Goal: Information Seeking & Learning: Learn about a topic

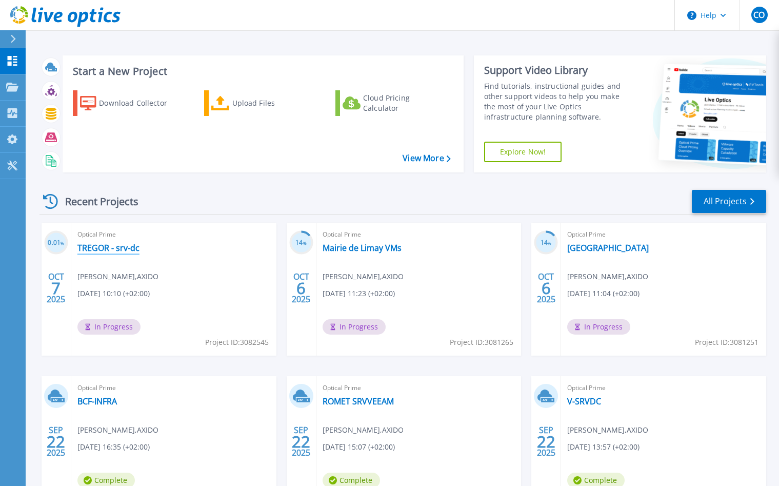
click at [89, 249] on link "TREGOR - srv-dc" at bounding box center [108, 248] width 62 height 10
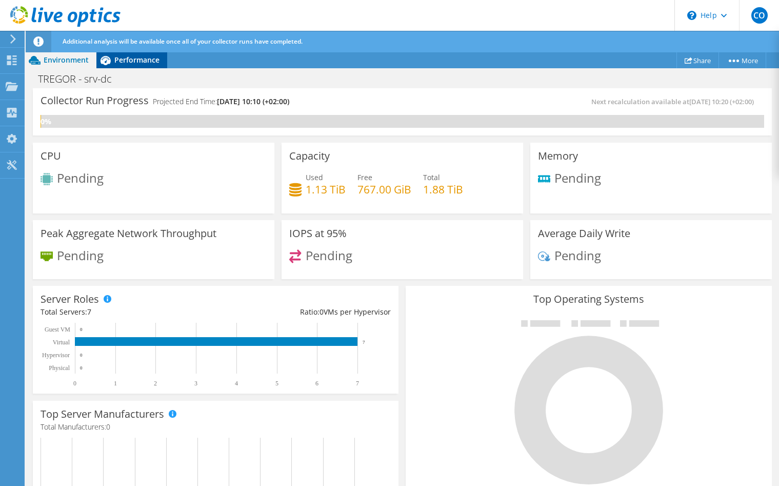
click at [137, 58] on span "Performance" at bounding box center [136, 60] width 45 height 10
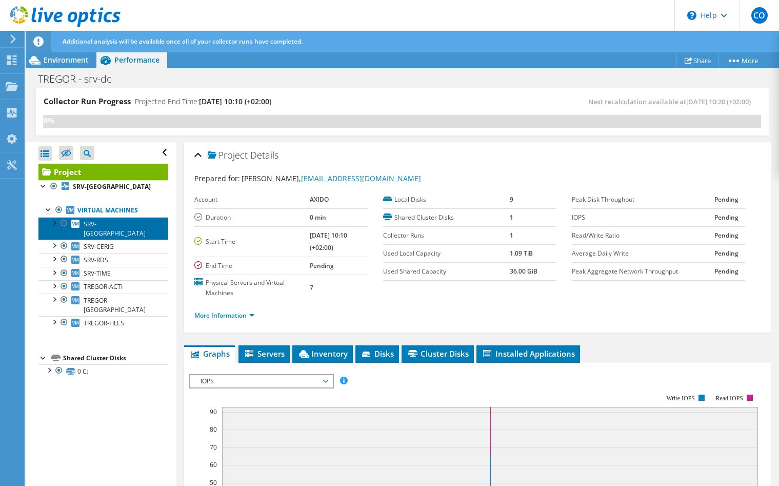
click at [104, 227] on span "SRV-[GEOGRAPHIC_DATA]" at bounding box center [115, 229] width 62 height 18
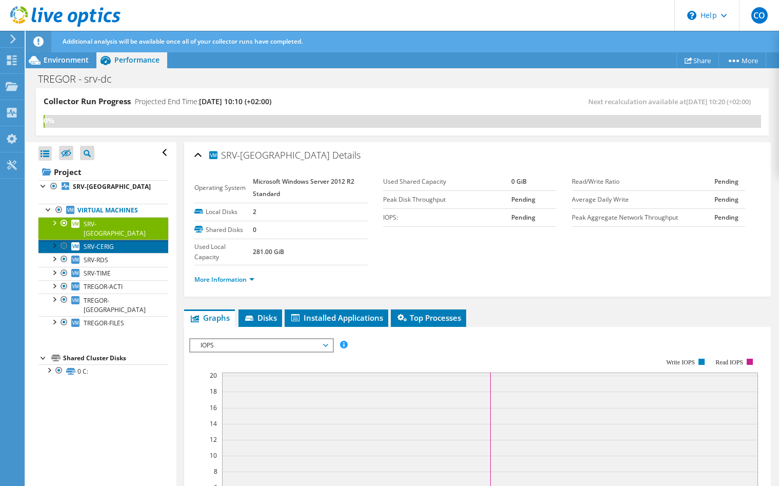
click at [117, 240] on link "SRV-CERIG" at bounding box center [103, 246] width 130 height 13
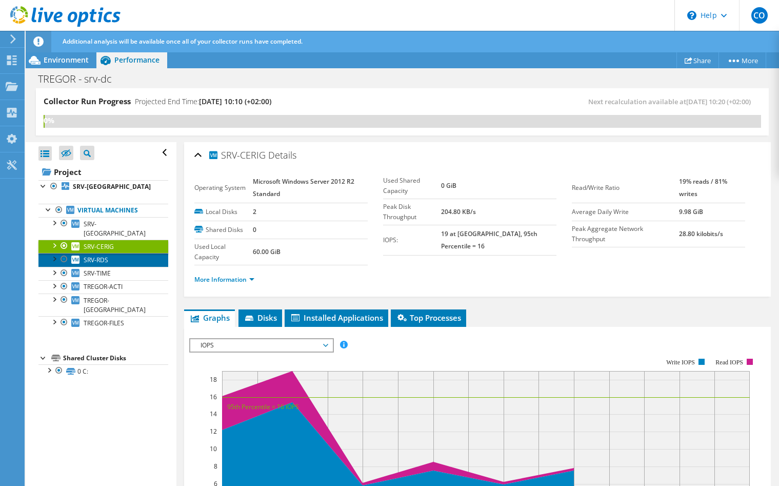
click at [112, 253] on link "SRV-RDS" at bounding box center [103, 259] width 130 height 13
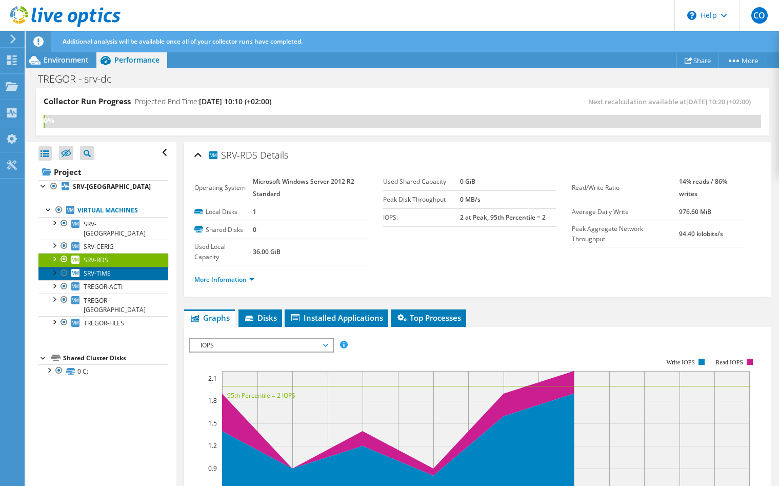
click at [112, 267] on link "SRV-TIME" at bounding box center [103, 273] width 130 height 13
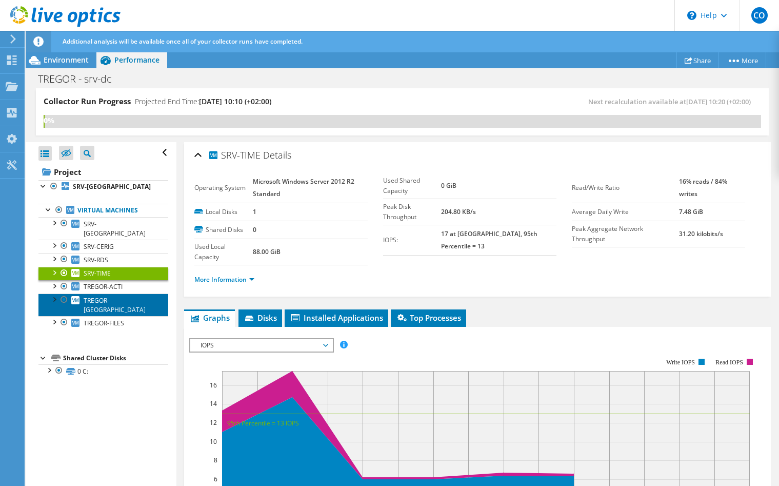
click at [111, 293] on link "TREGOR-[GEOGRAPHIC_DATA]" at bounding box center [103, 304] width 130 height 23
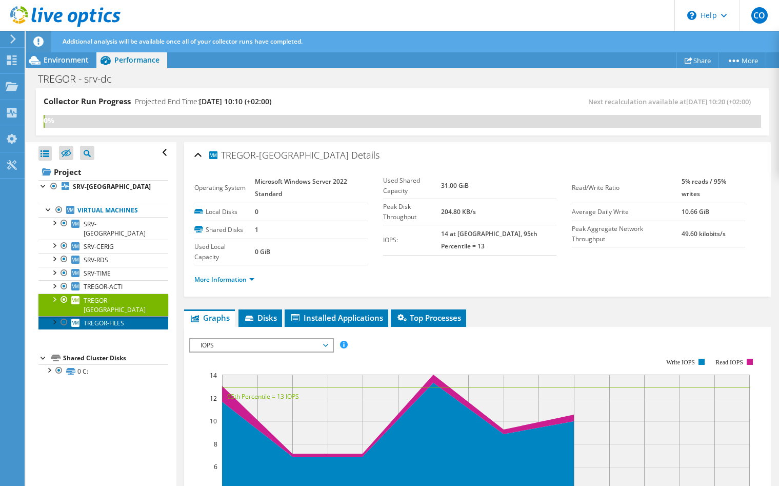
click at [108, 319] on span "TREGOR-FILES" at bounding box center [104, 323] width 41 height 9
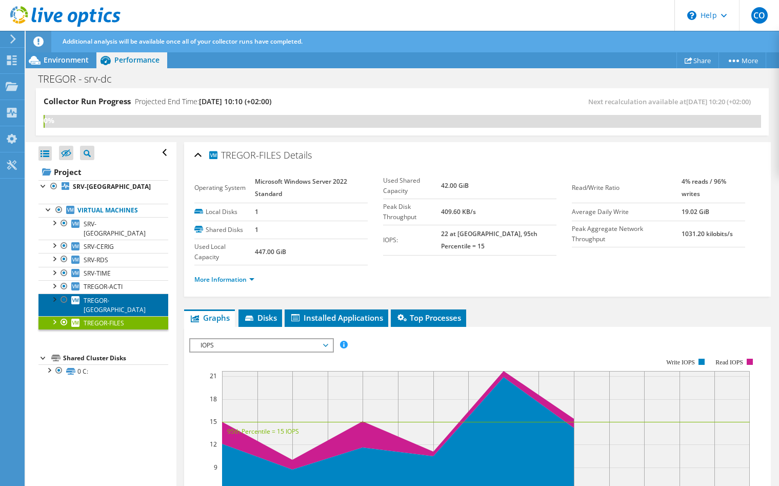
click at [105, 296] on span "TREGOR-[GEOGRAPHIC_DATA]" at bounding box center [115, 305] width 62 height 18
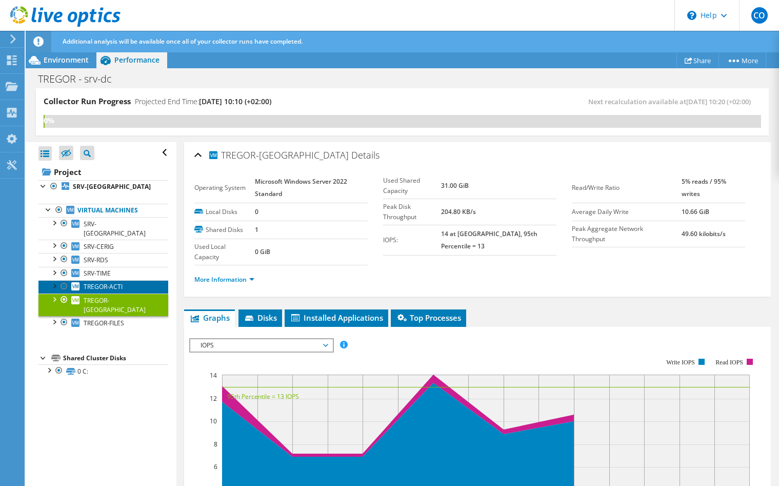
click at [107, 282] on span "TREGOR-ACTI" at bounding box center [103, 286] width 39 height 9
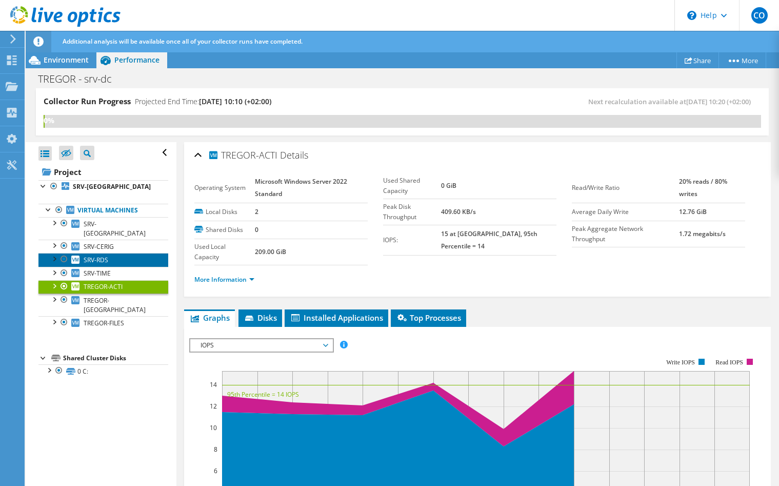
click at [108, 255] on span "SRV-RDS" at bounding box center [96, 259] width 25 height 9
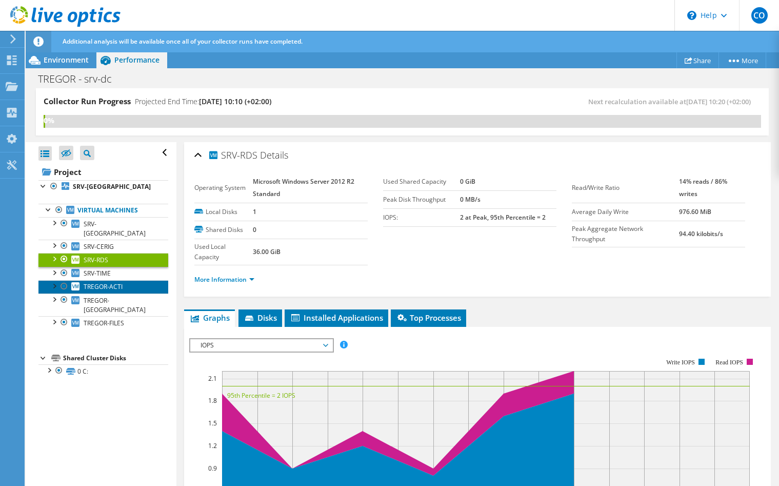
click at [120, 282] on span "TREGOR-ACTI" at bounding box center [103, 286] width 39 height 9
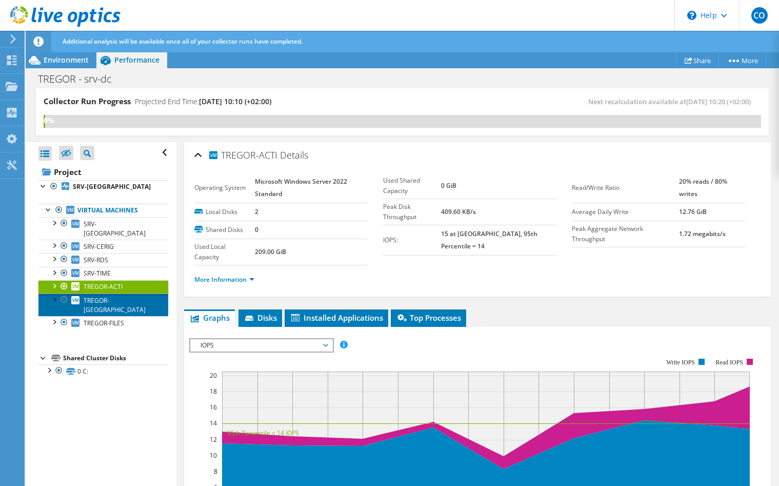
click at [115, 296] on span "TREGOR-[GEOGRAPHIC_DATA]" at bounding box center [115, 305] width 62 height 18
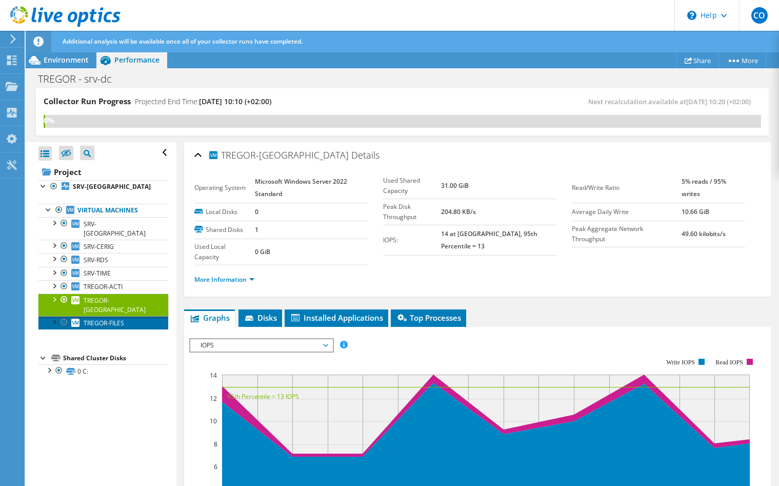
click at [115, 316] on link "TREGOR-FILES" at bounding box center [103, 322] width 130 height 13
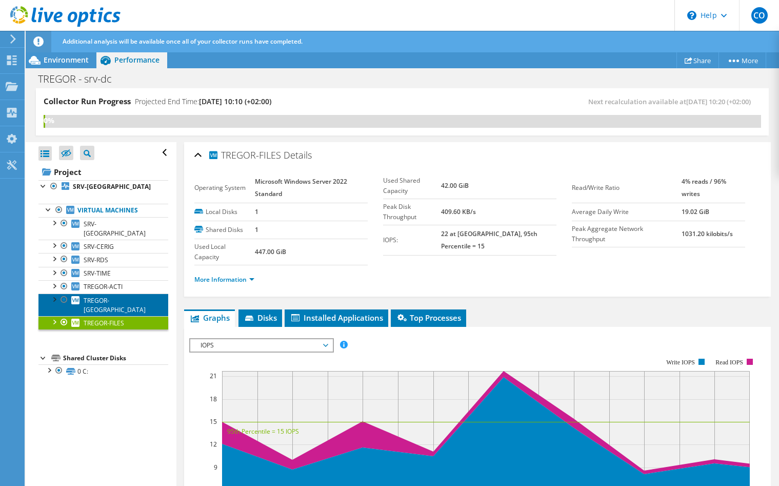
click at [115, 296] on span "TREGOR-[GEOGRAPHIC_DATA]" at bounding box center [115, 305] width 62 height 18
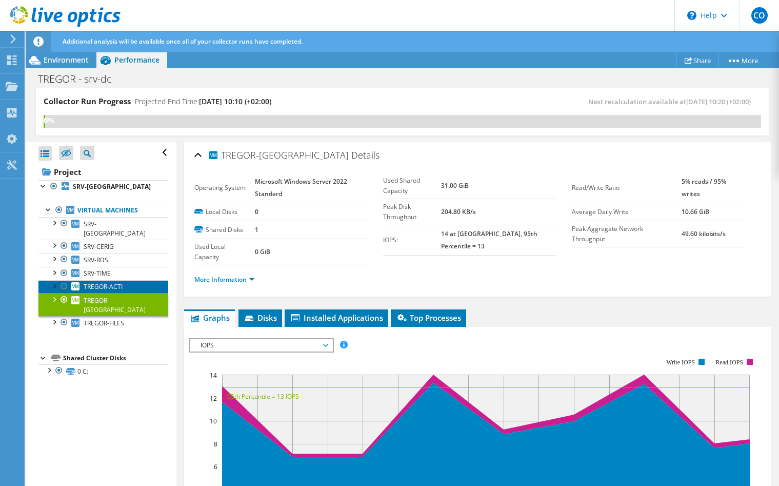
click at [114, 282] on span "TREGOR-ACTI" at bounding box center [103, 286] width 39 height 9
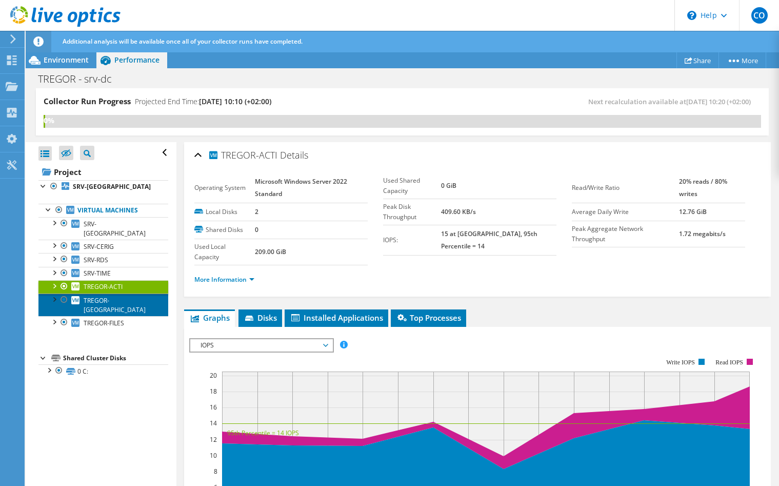
click at [123, 293] on link "TREGOR-[GEOGRAPHIC_DATA]" at bounding box center [103, 304] width 130 height 23
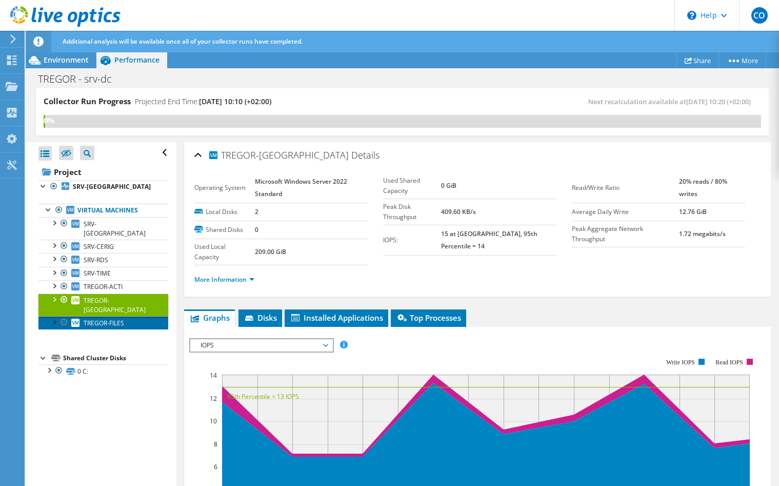
click at [124, 316] on link "TREGOR-FILES" at bounding box center [103, 322] width 130 height 13
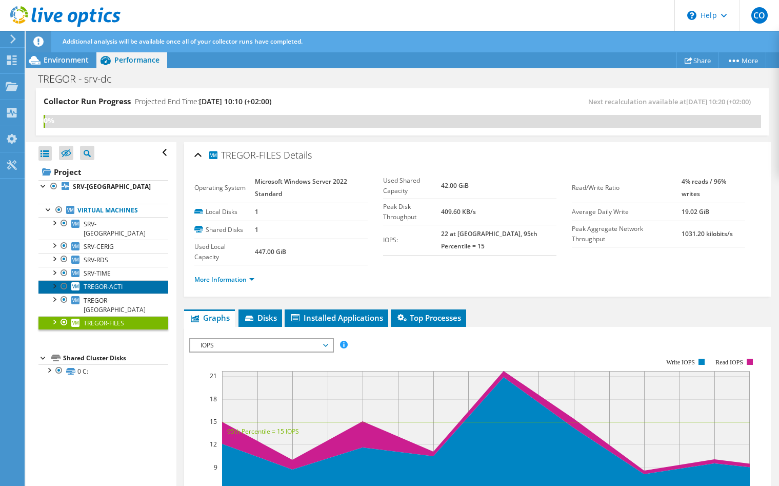
click at [120, 282] on span "TREGOR-ACTI" at bounding box center [103, 286] width 39 height 9
